Goal: Task Accomplishment & Management: Manage account settings

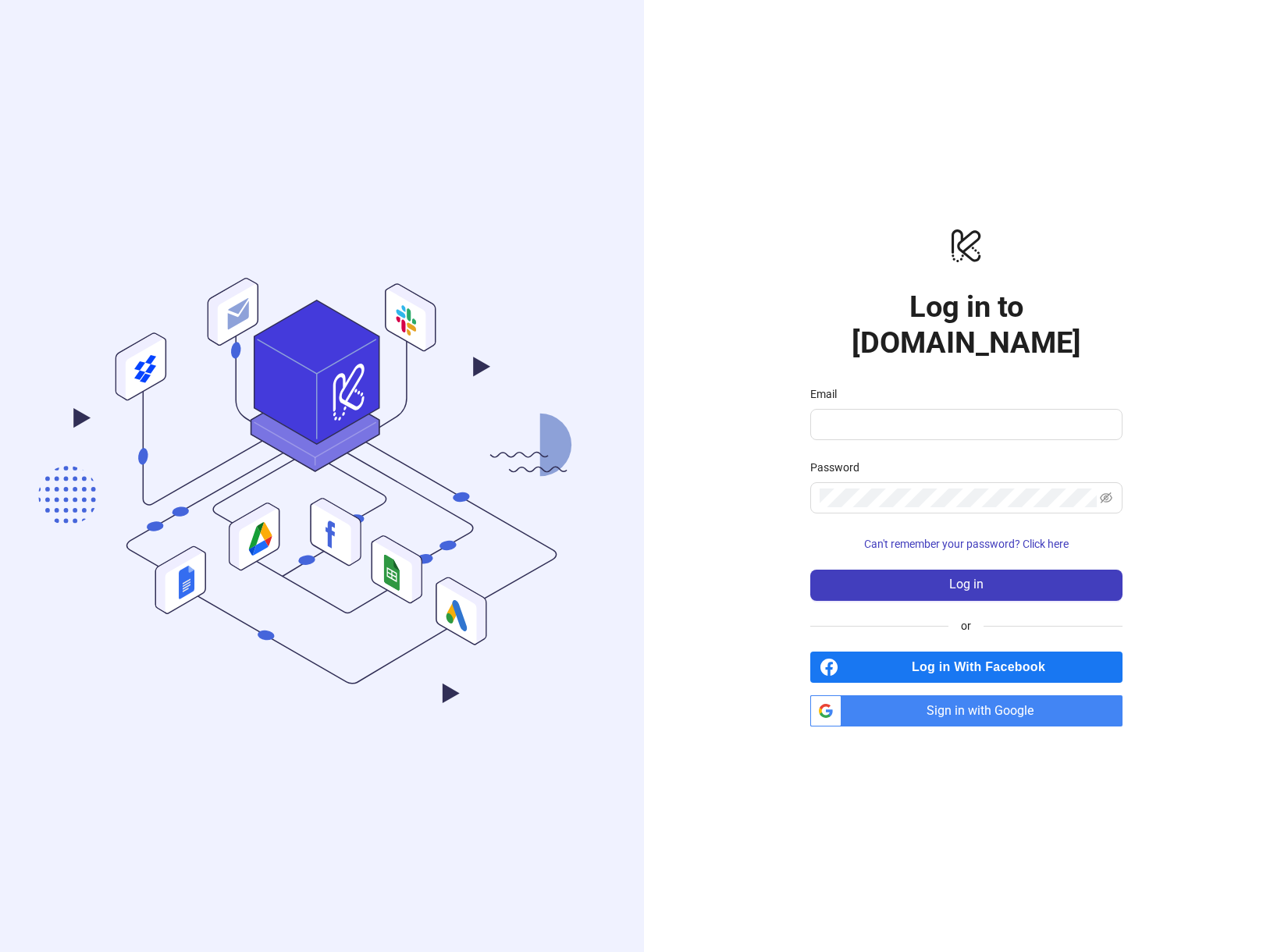
click at [940, 695] on span "Sign in with Google" at bounding box center [986, 710] width 275 height 31
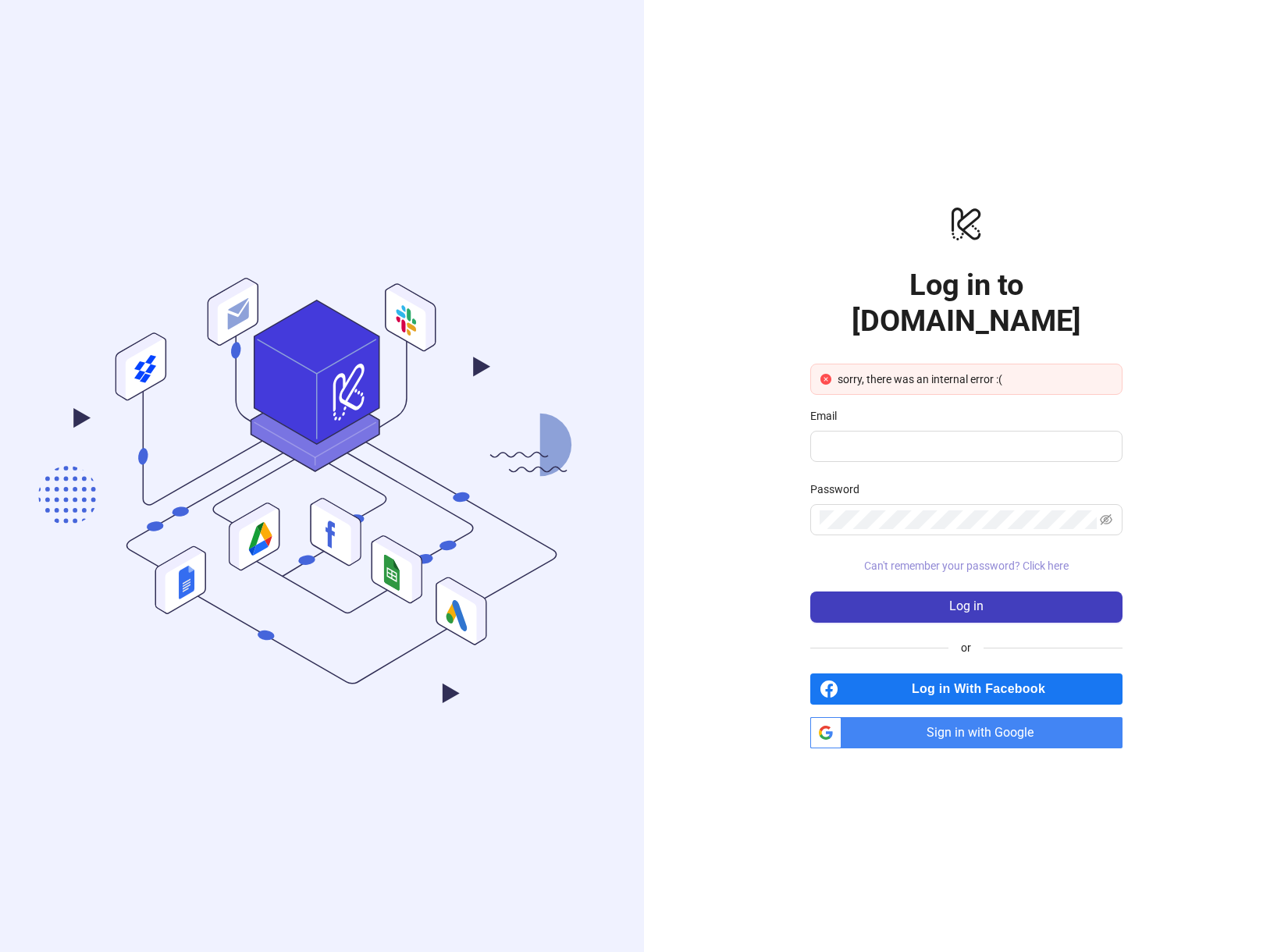
click at [994, 560] on span "Can't remember your password? Click here" at bounding box center [966, 566] width 204 height 12
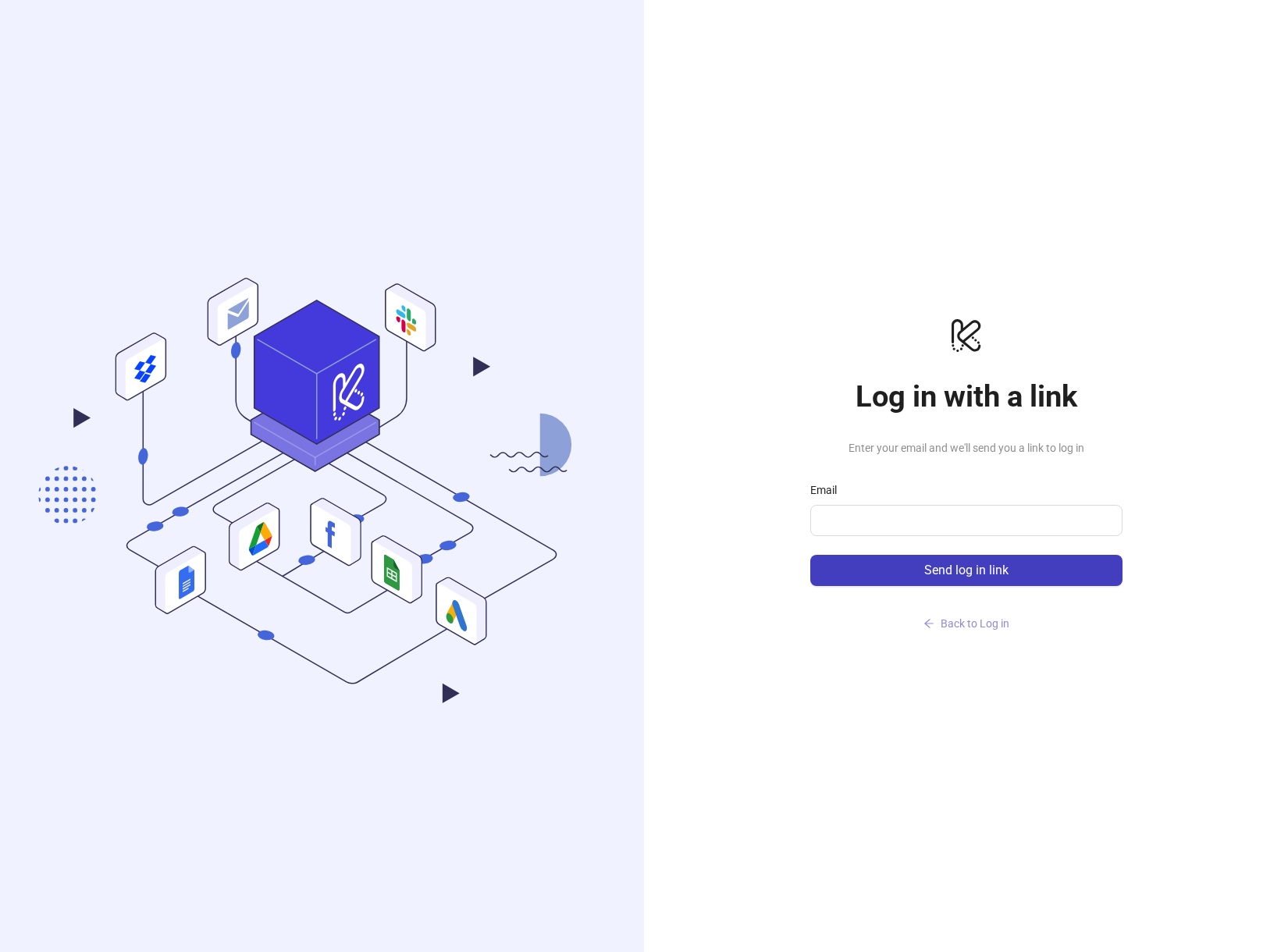
click at [962, 621] on span "Back to Log in" at bounding box center [975, 623] width 68 height 12
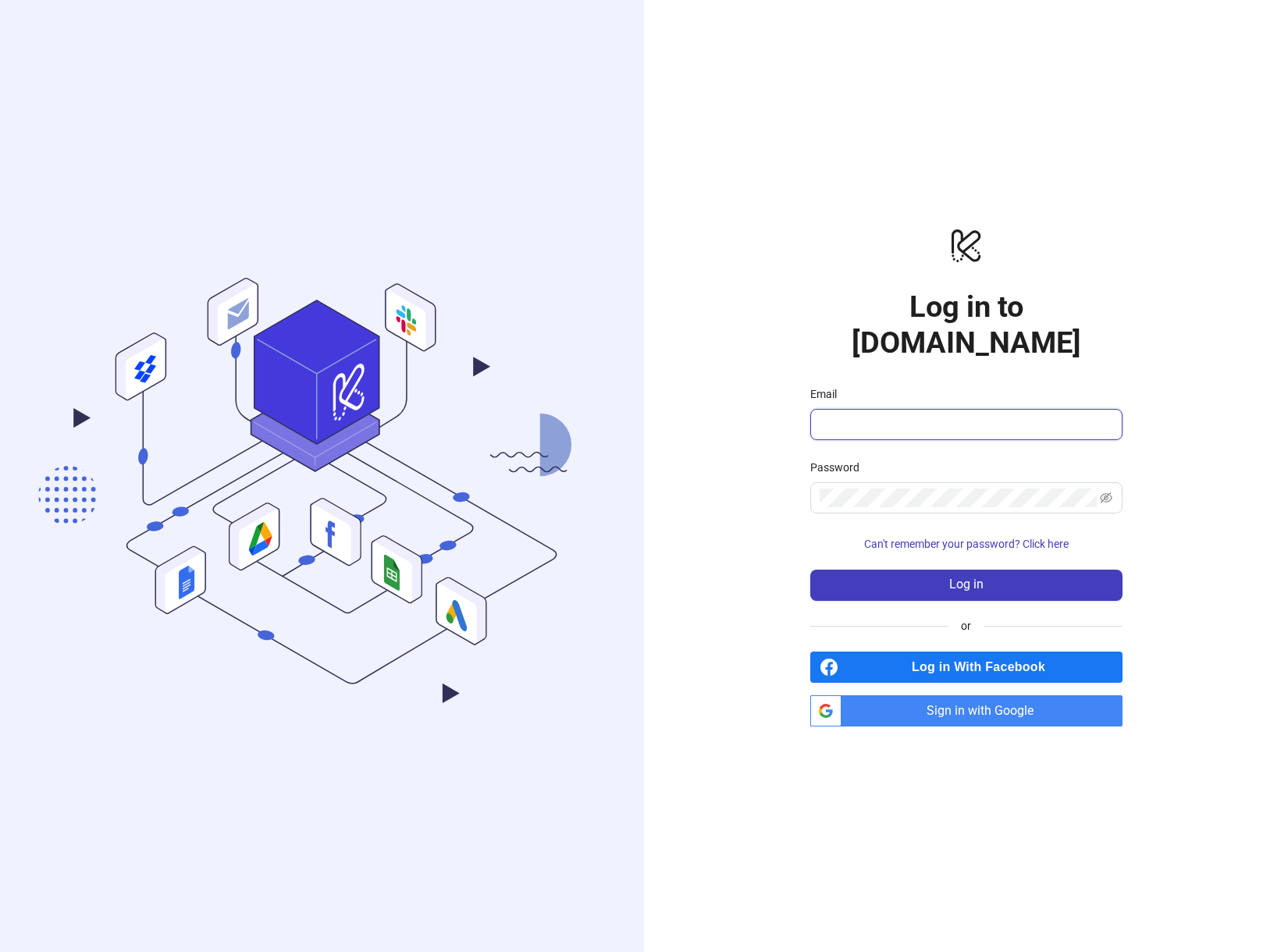
click at [956, 415] on input "Email" at bounding box center [965, 424] width 291 height 18
type input "**********"
click at [984, 549] on form "**********" at bounding box center [966, 493] width 312 height 216
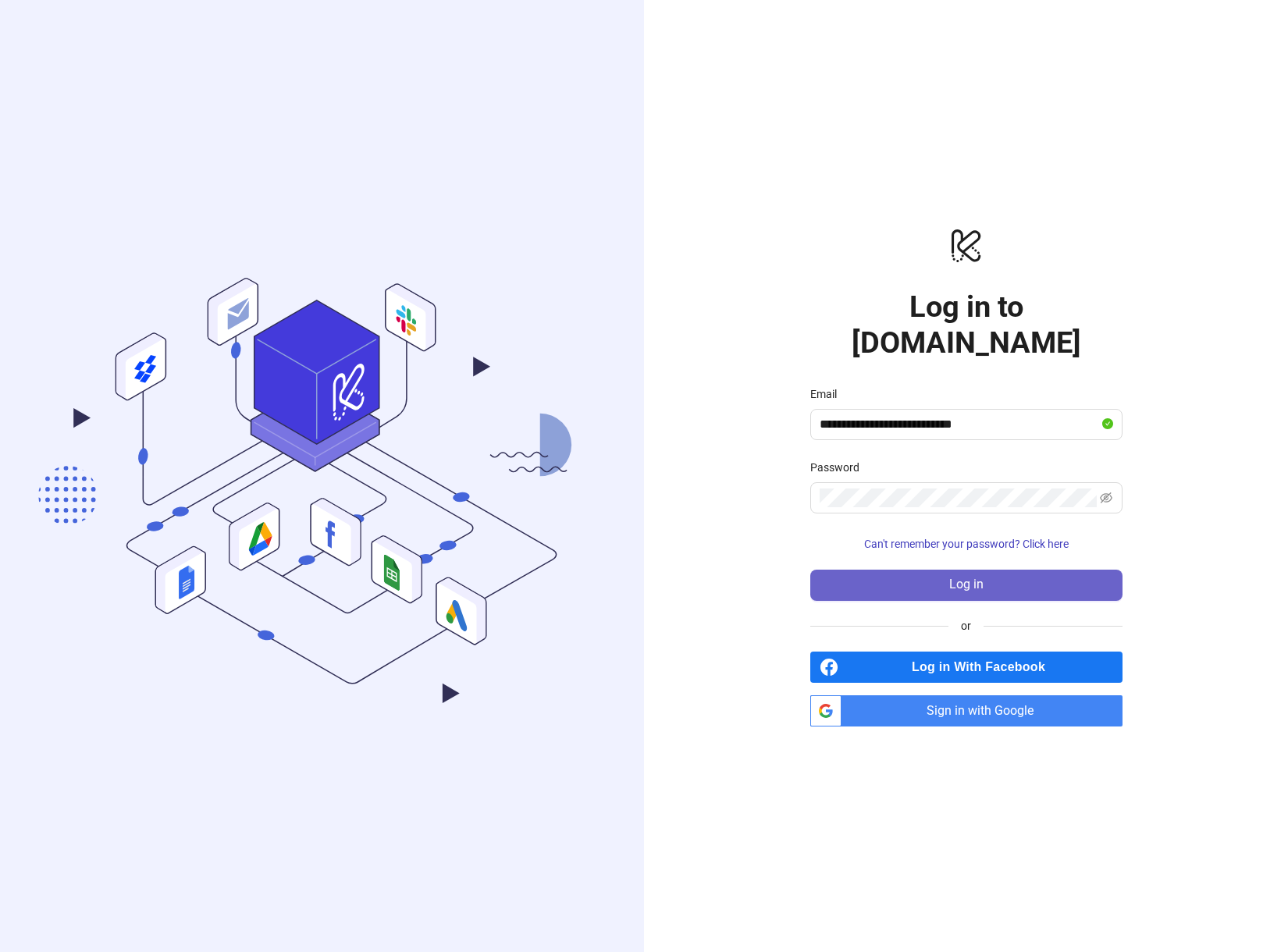
click at [980, 570] on button "Log in" at bounding box center [966, 585] width 312 height 31
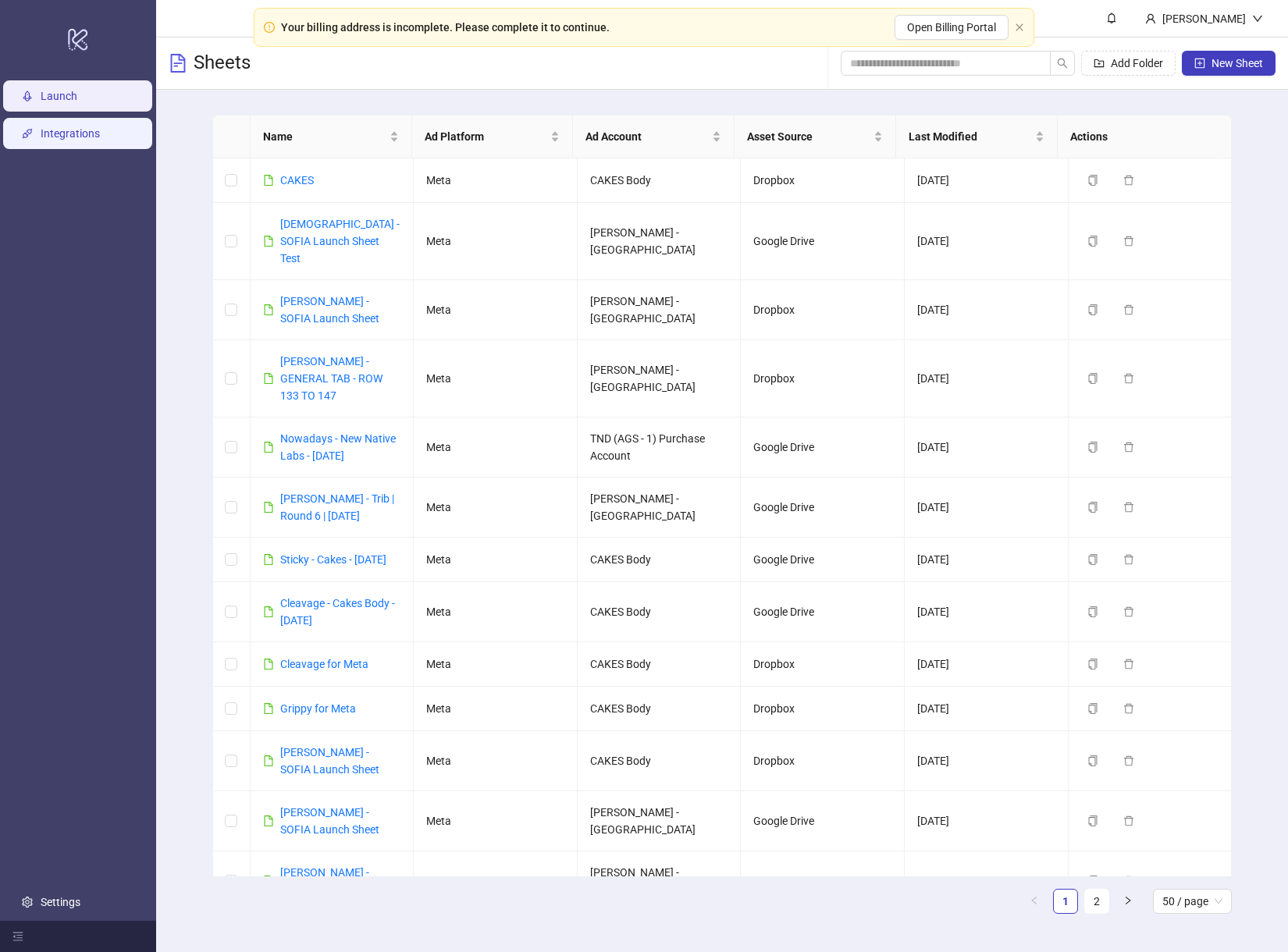
click at [96, 137] on link "Integrations" at bounding box center [70, 133] width 59 height 12
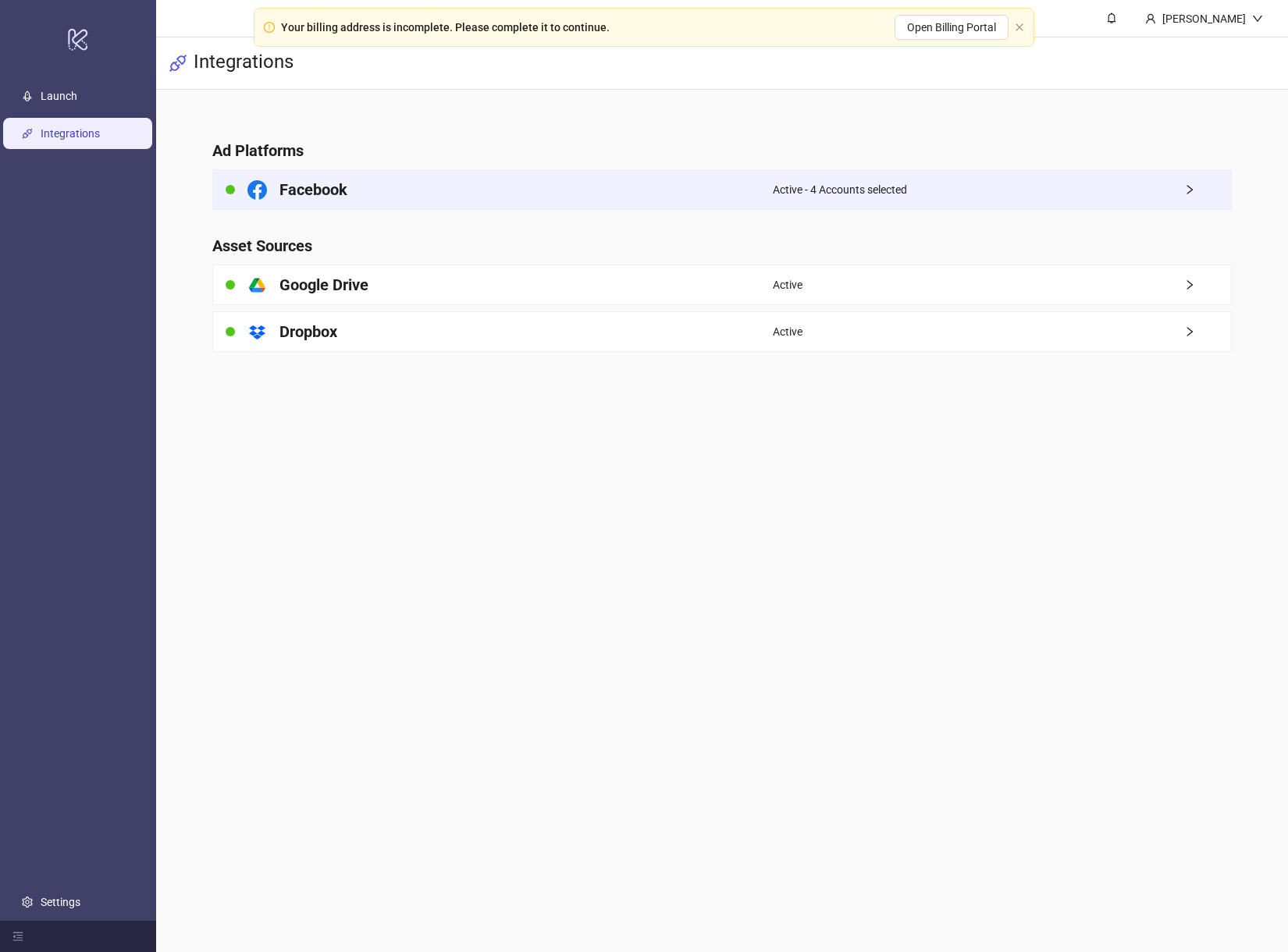
click at [376, 192] on div "Facebook" at bounding box center [493, 189] width 560 height 39
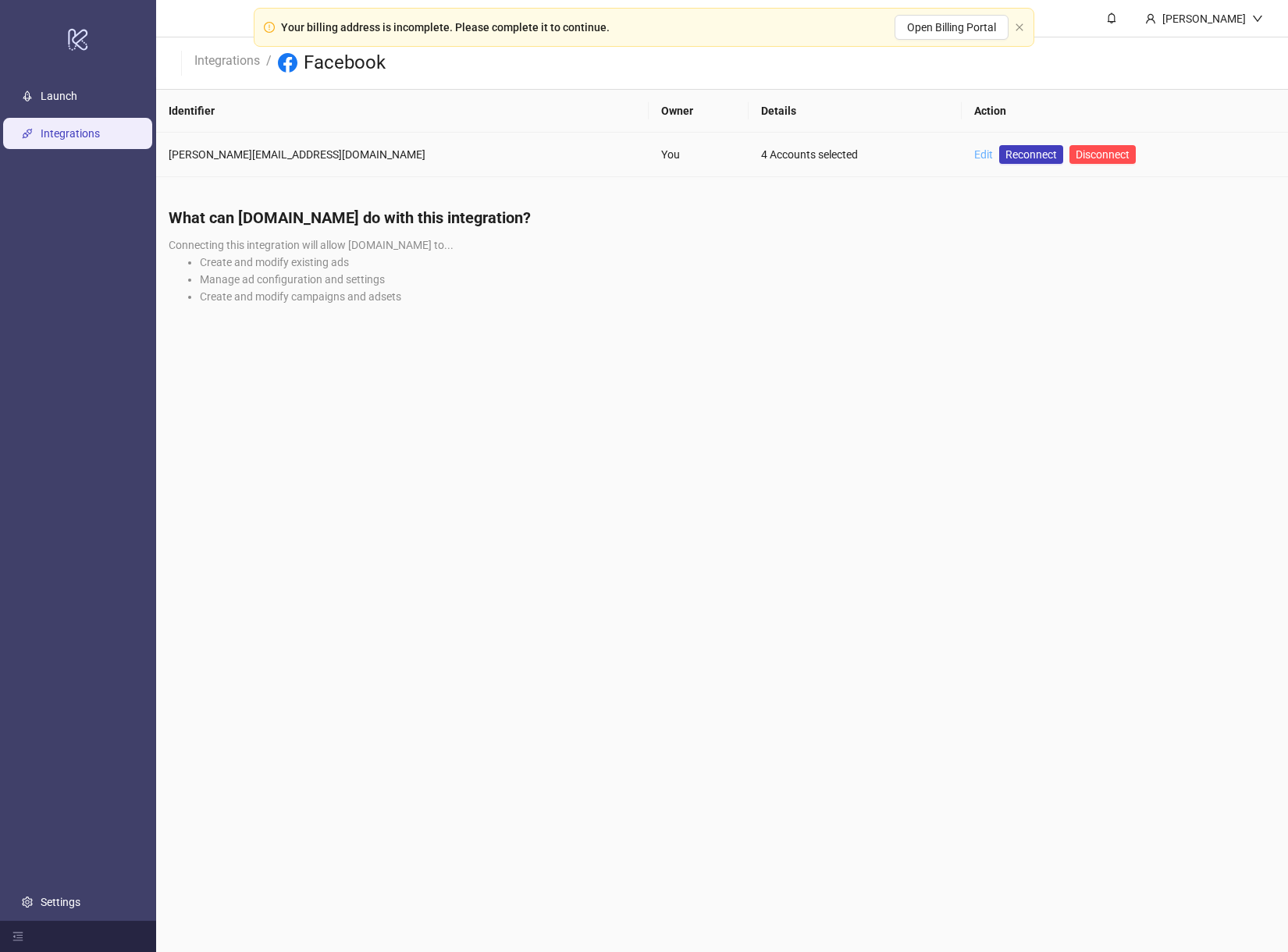
click at [974, 151] on link "Edit" at bounding box center [983, 154] width 18 height 12
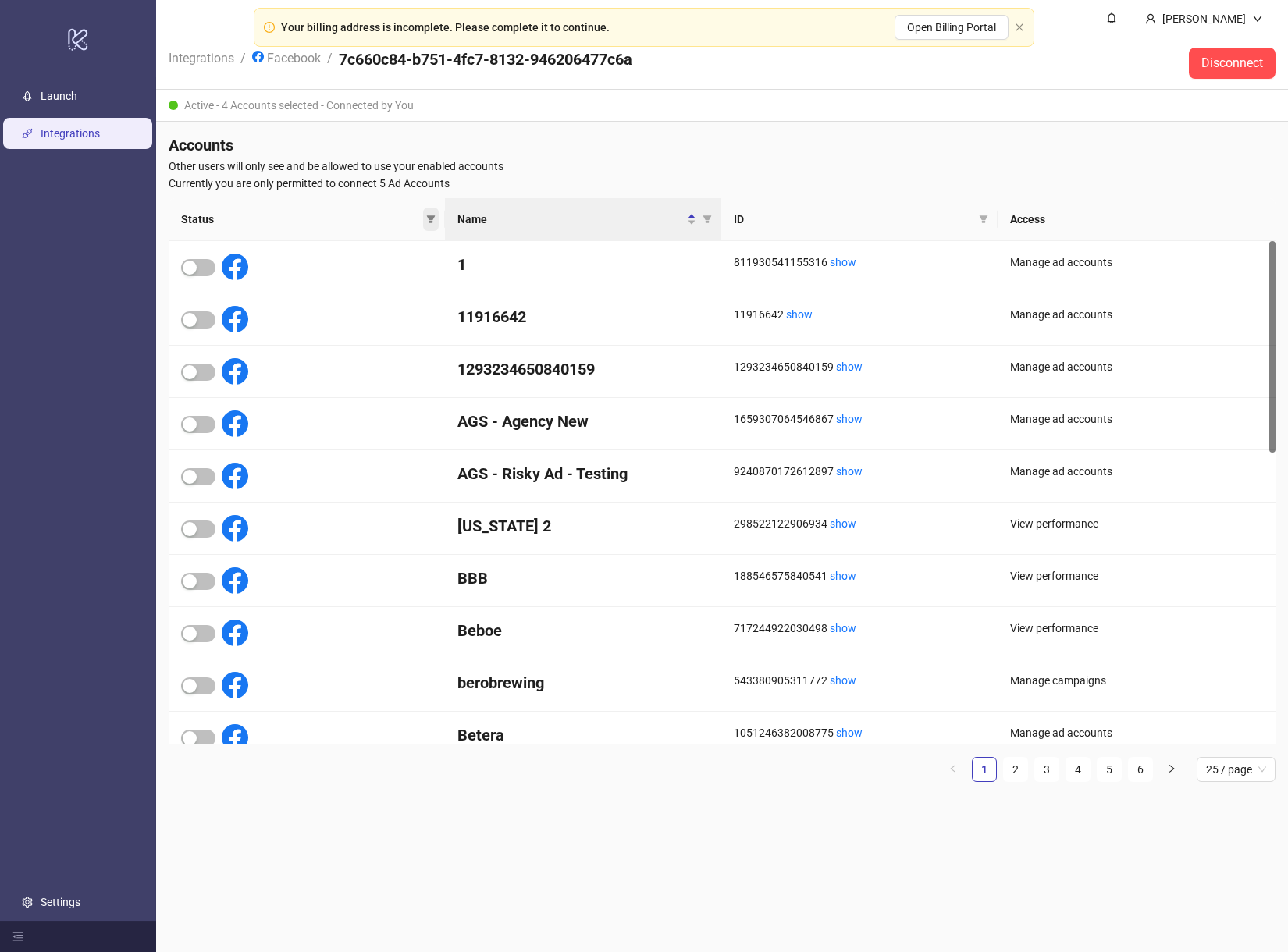
click at [436, 217] on span at bounding box center [431, 219] width 16 height 23
click at [390, 272] on span "Inactive" at bounding box center [389, 272] width 51 height 17
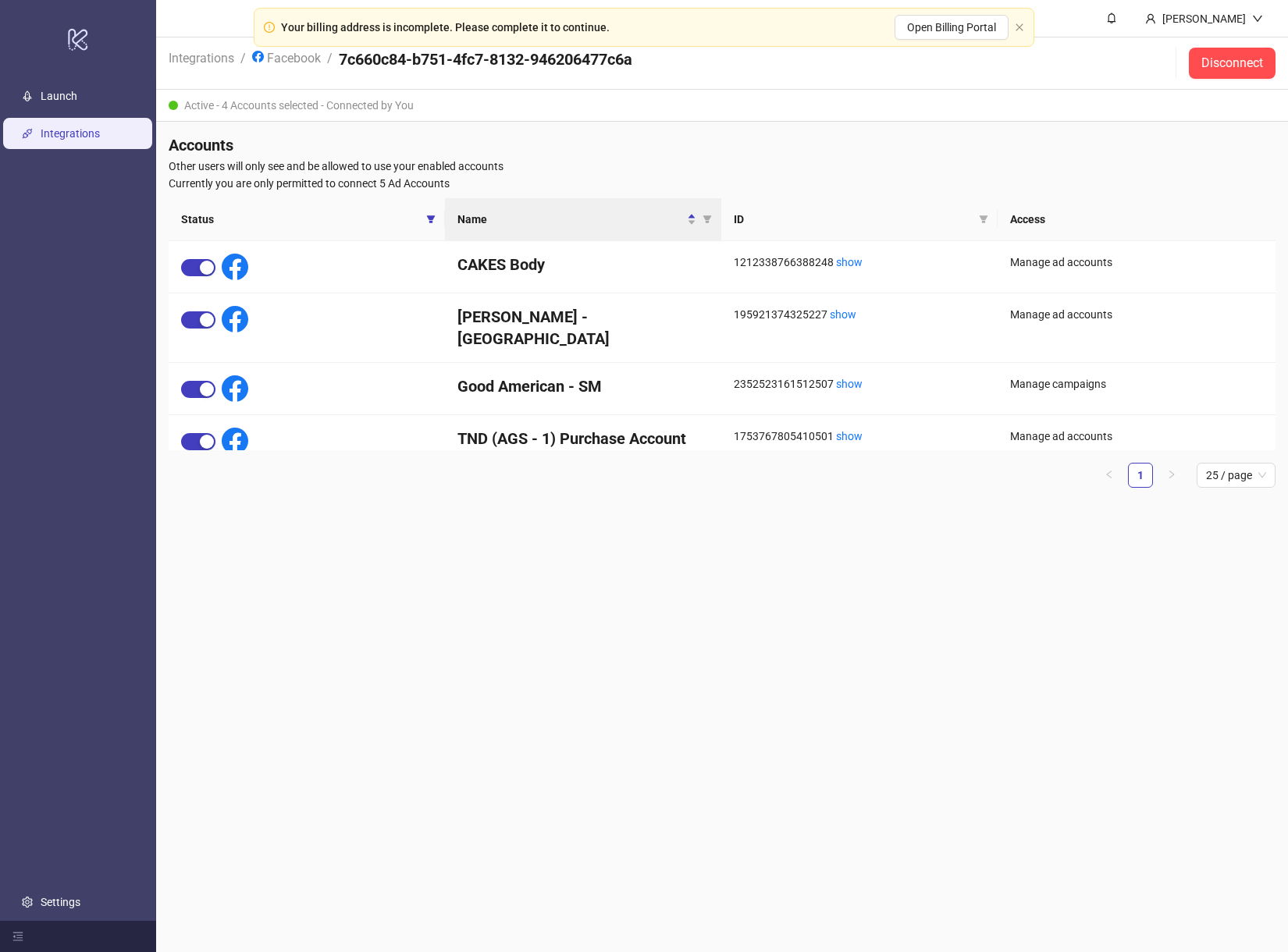
click at [414, 494] on div "Status Name ID Access CAKES Body 1212338766388248 show Manage ad accounts EBY -…" at bounding box center [721, 349] width 1107 height 302
